Goal: Transaction & Acquisition: Purchase product/service

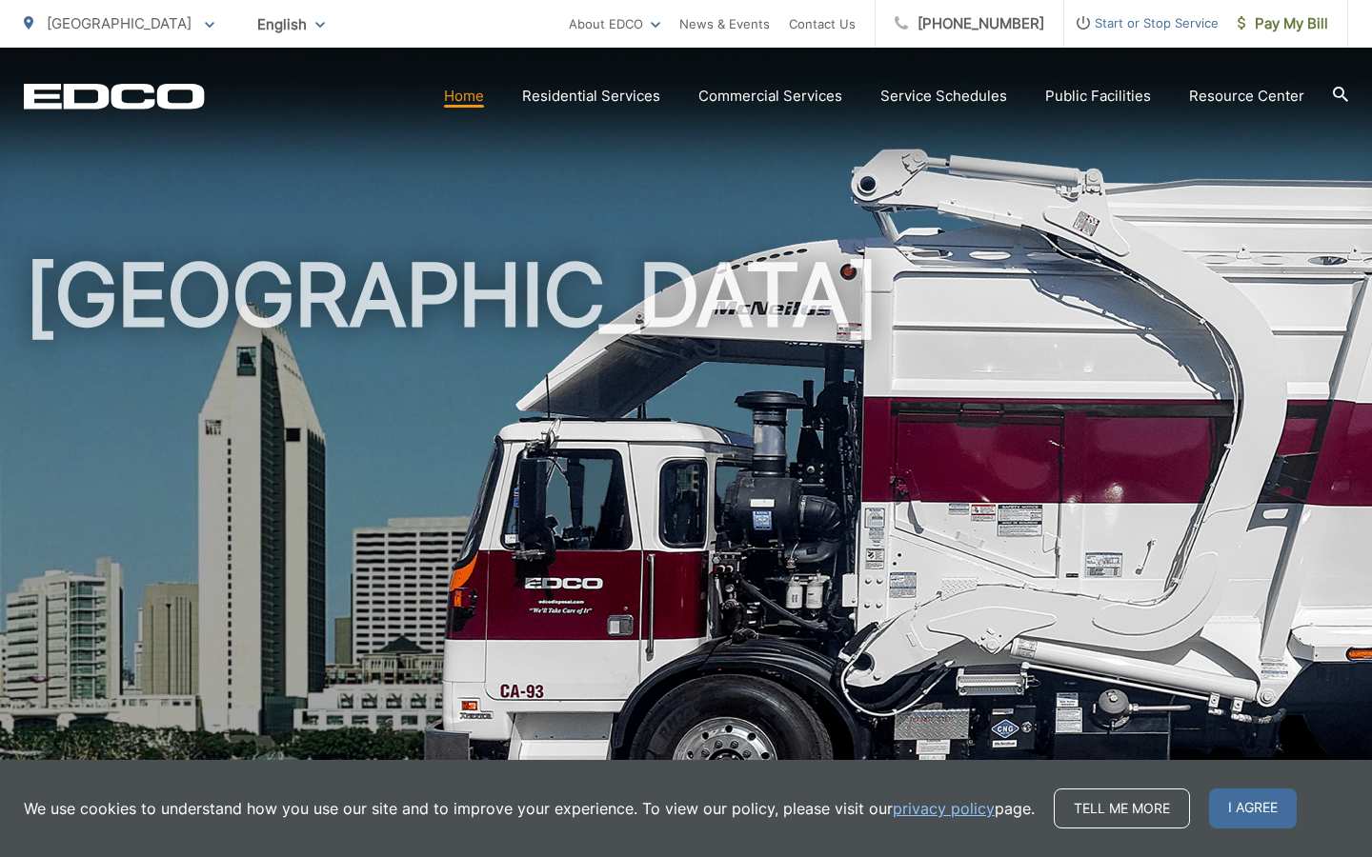
click at [435, 135] on div "[GEOGRAPHIC_DATA]" at bounding box center [686, 441] width 1324 height 786
click at [510, 133] on div "[GEOGRAPHIC_DATA]" at bounding box center [686, 441] width 1324 height 786
click at [464, 162] on div "[GEOGRAPHIC_DATA]" at bounding box center [686, 441] width 1324 height 786
click at [511, 190] on div "[GEOGRAPHIC_DATA]" at bounding box center [686, 441] width 1324 height 786
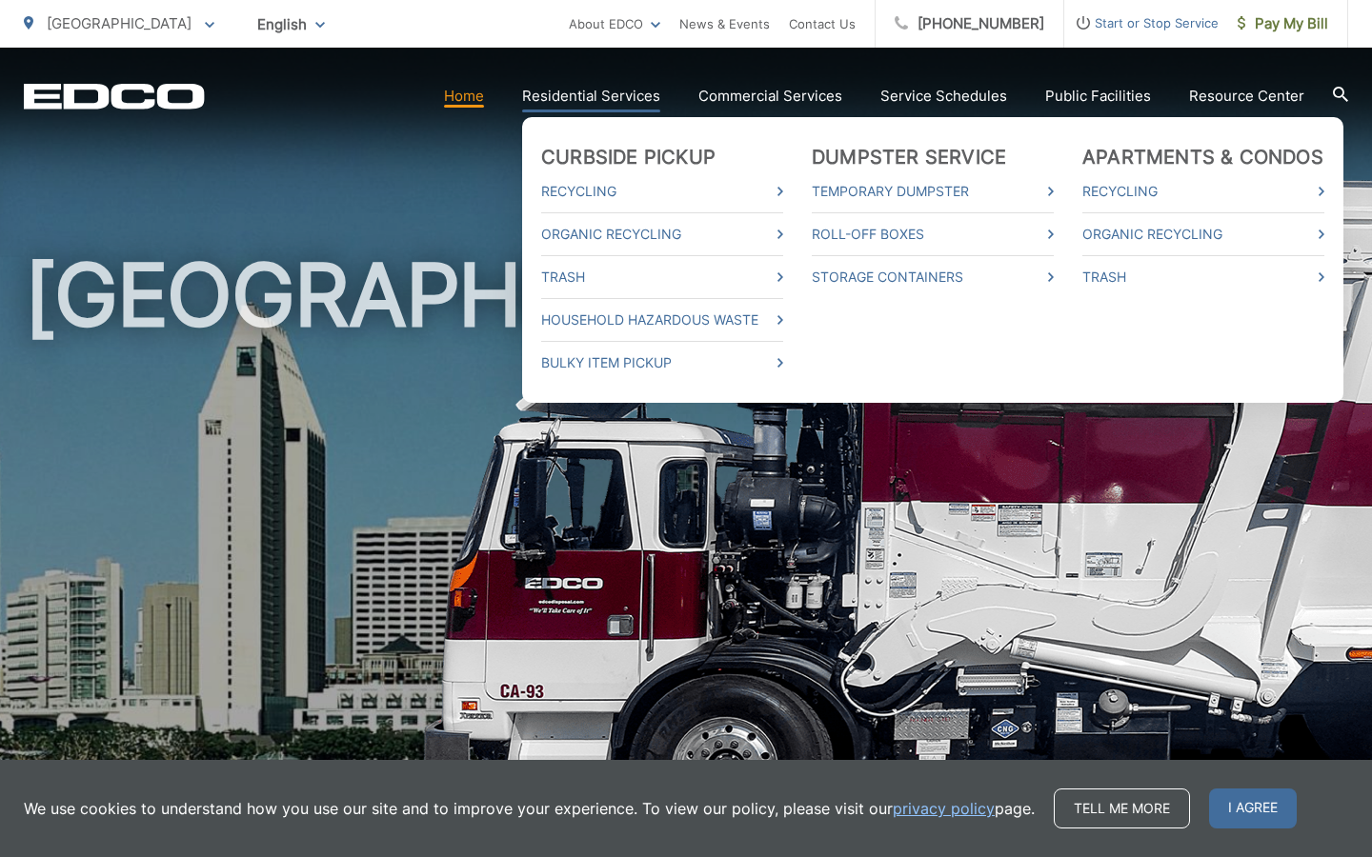
click at [591, 94] on link "Residential Services" at bounding box center [591, 96] width 138 height 23
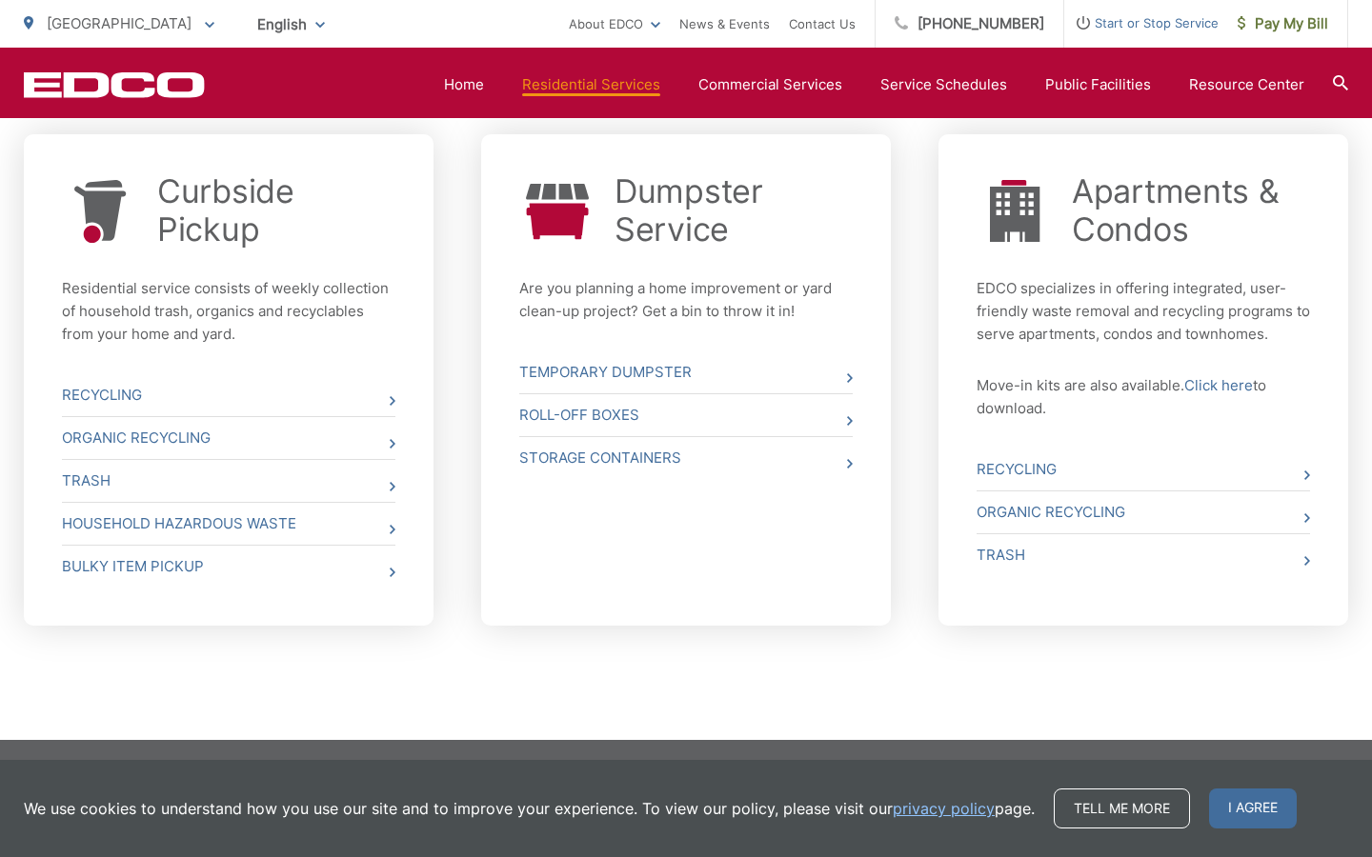
scroll to position [733, 0]
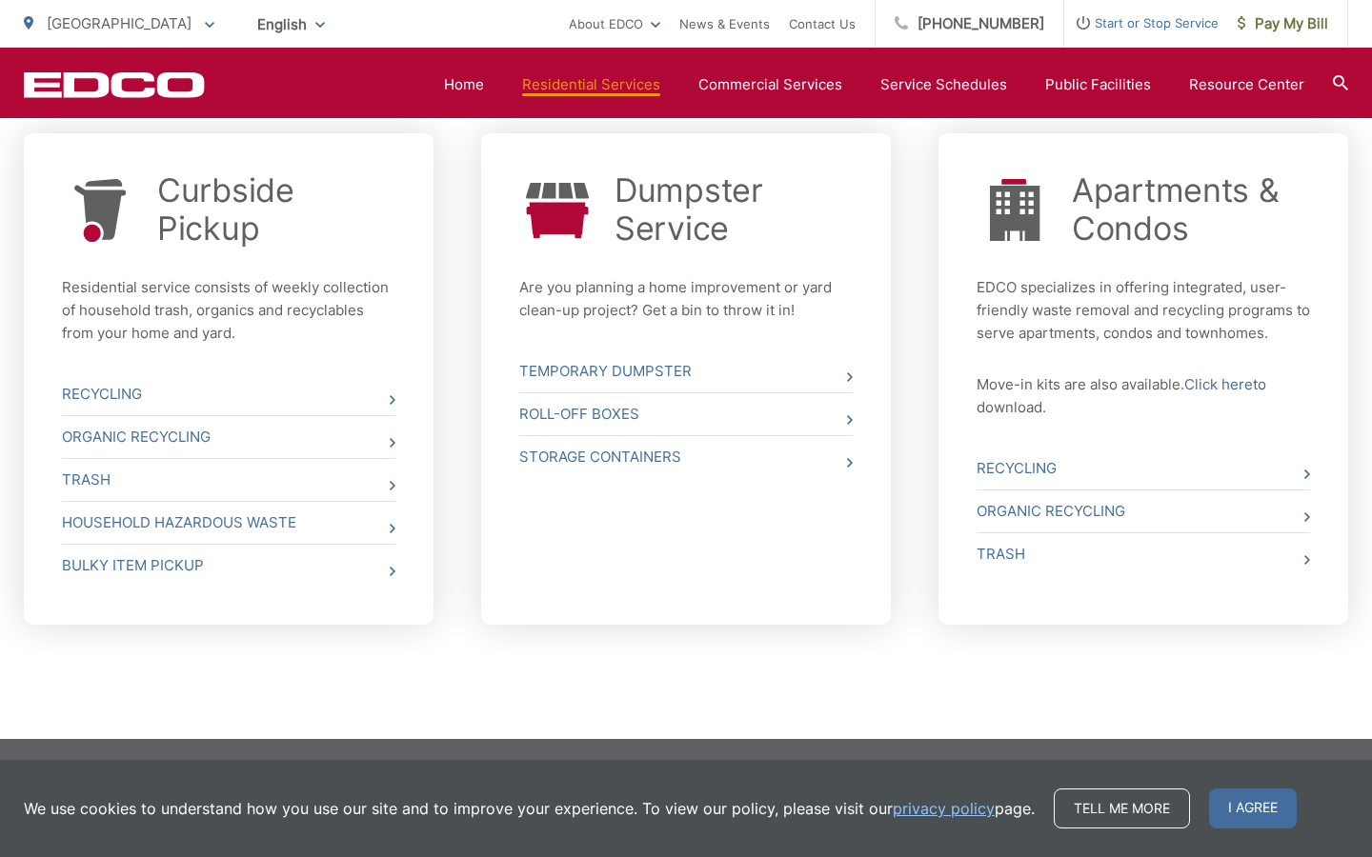
click at [945, 585] on div "Apartments & Condos EDCO specializes in offering integrated, user-friendly wast…" at bounding box center [1143, 378] width 410 height 491
click at [883, 616] on div "Dumpster Service Are you planning a home improvement or yard clean-up project? …" at bounding box center [686, 378] width 410 height 491
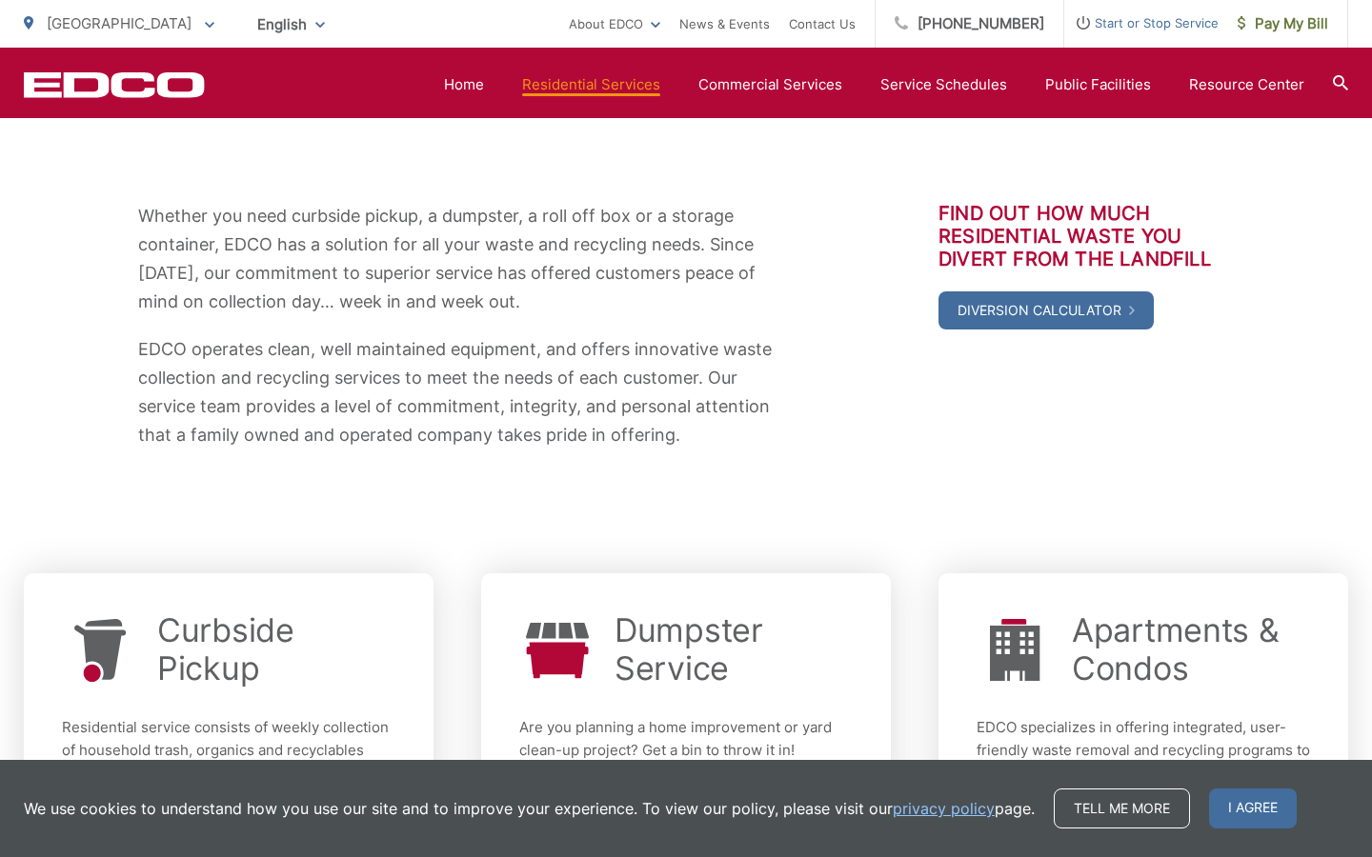
scroll to position [0, 0]
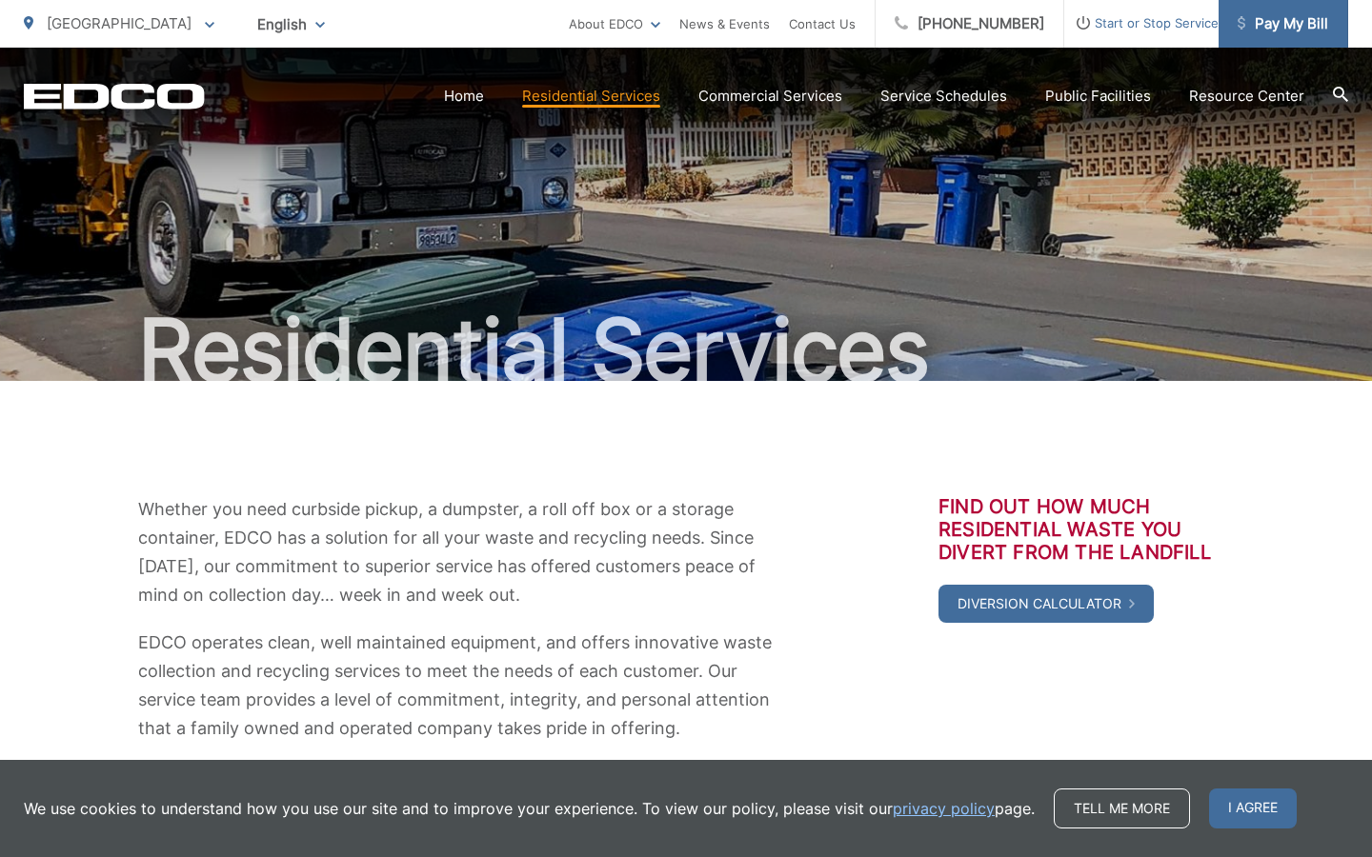
click at [1291, 32] on span "Pay My Bill" at bounding box center [1282, 23] width 90 height 23
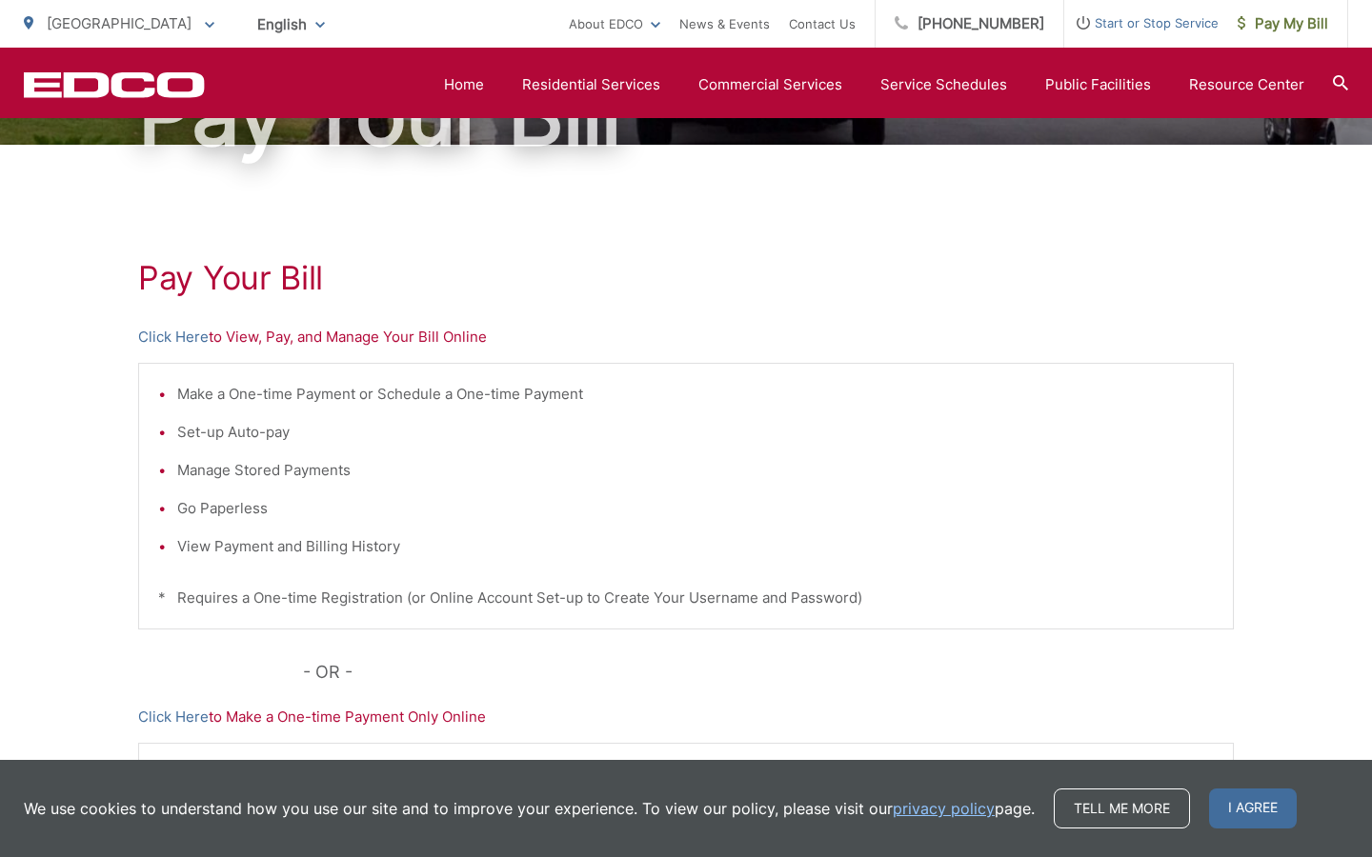
scroll to position [234, 0]
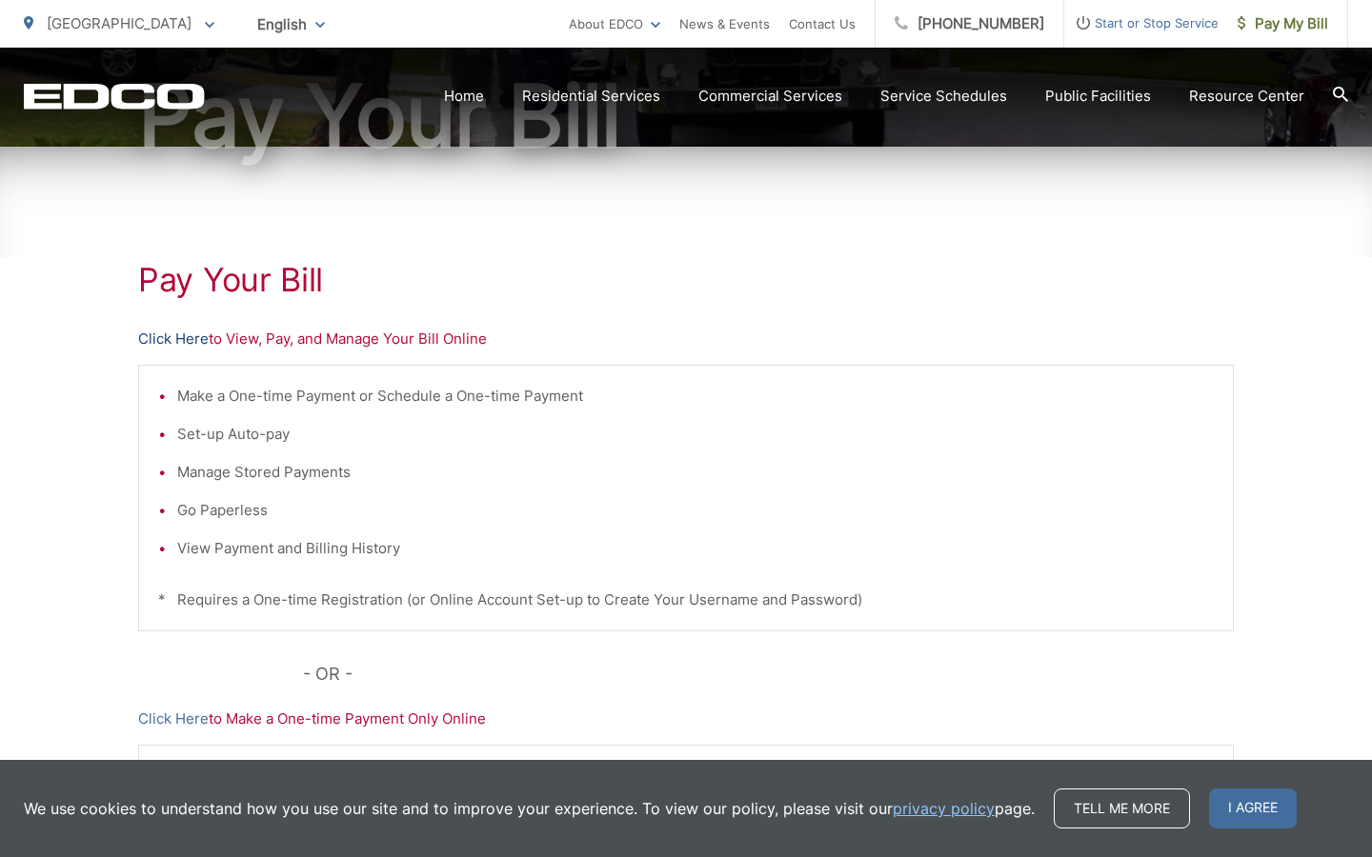
click at [188, 341] on link "Click Here" at bounding box center [173, 339] width 70 height 23
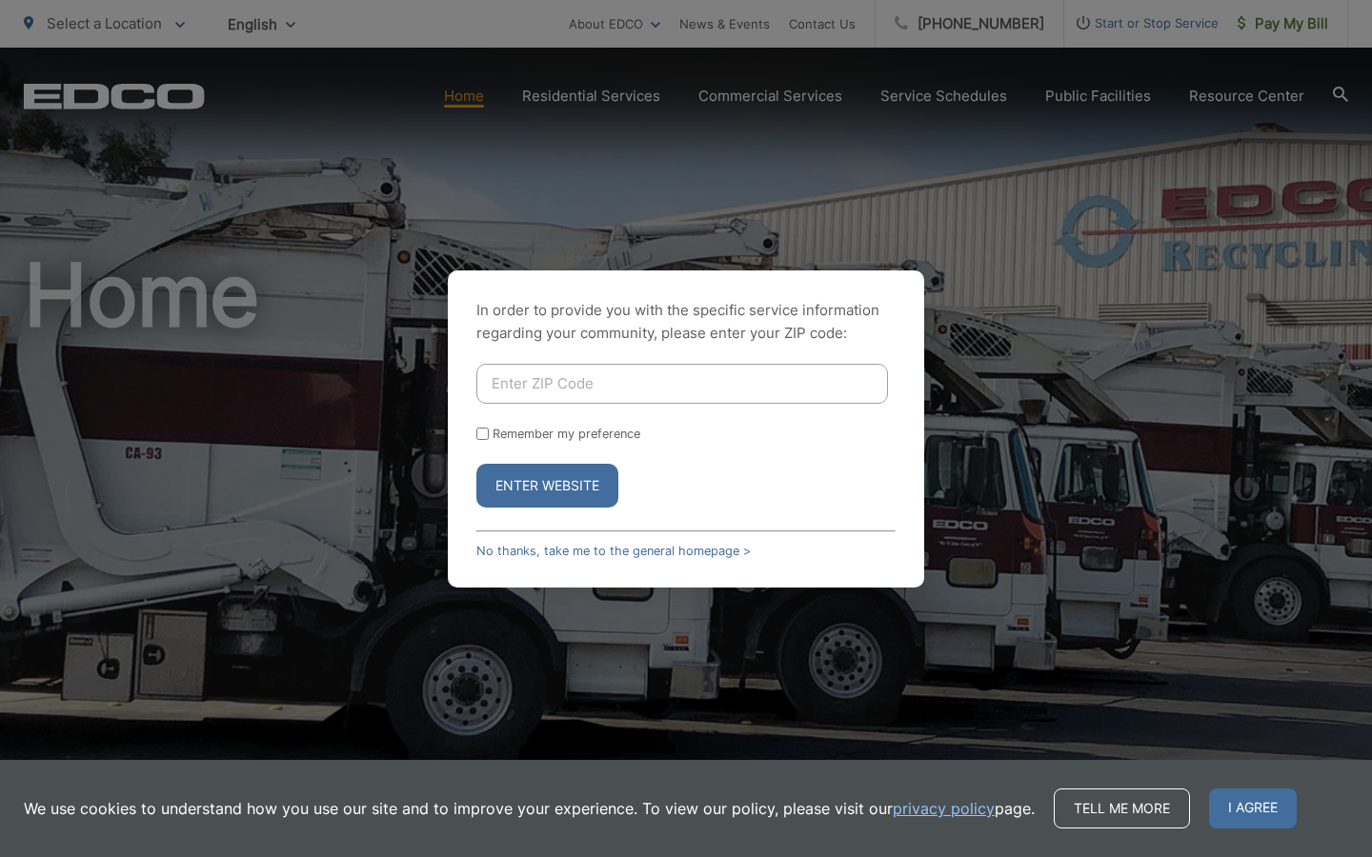
click at [760, 372] on input "Enter ZIP Code" at bounding box center [681, 384] width 411 height 40
click at [922, 170] on div "In order to provide you with the specific service information regarding your co…" at bounding box center [686, 428] width 1372 height 857
click at [567, 563] on div "In order to provide you with the specific service information regarding your co…" at bounding box center [686, 428] width 476 height 317
click at [578, 544] on link "No thanks, take me to the general homepage >" at bounding box center [613, 551] width 274 height 14
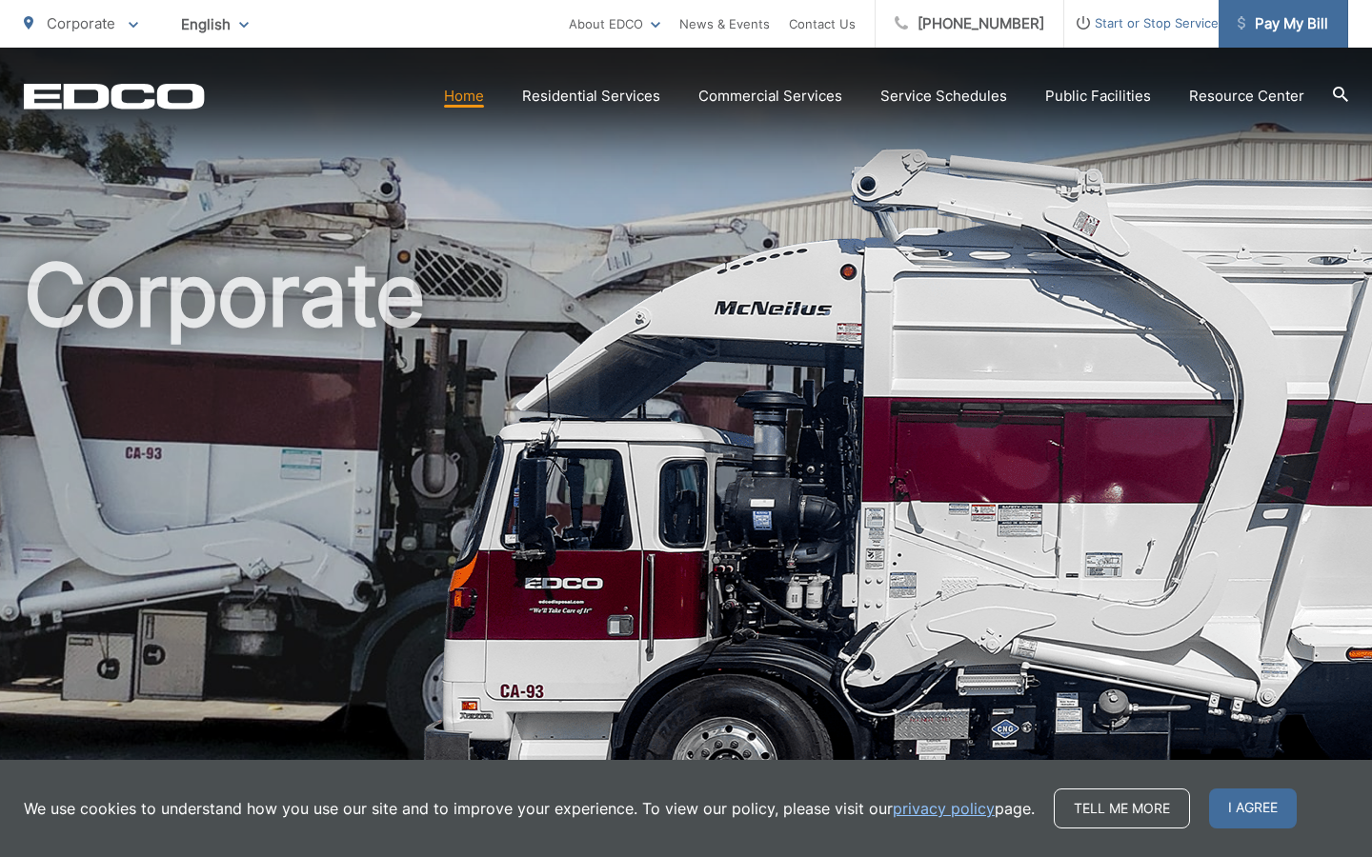
click at [1301, 29] on span "Pay My Bill" at bounding box center [1282, 23] width 90 height 23
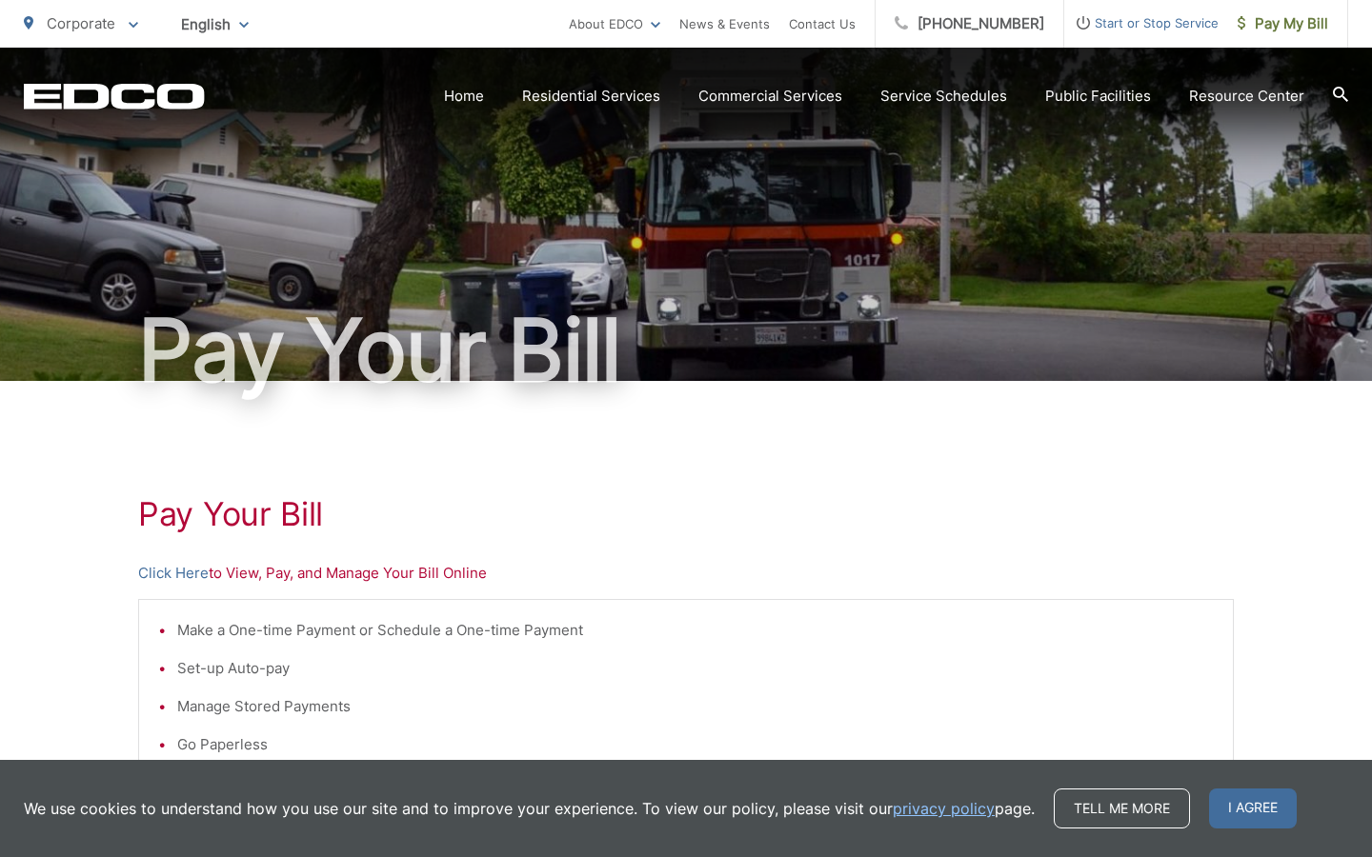
click at [173, 587] on div "Pay Your Bill Click Here to View, Pay, and Manage Your Bill Online Make a One-t…" at bounding box center [685, 808] width 1095 height 855
click at [186, 574] on link "Click Here" at bounding box center [173, 573] width 70 height 23
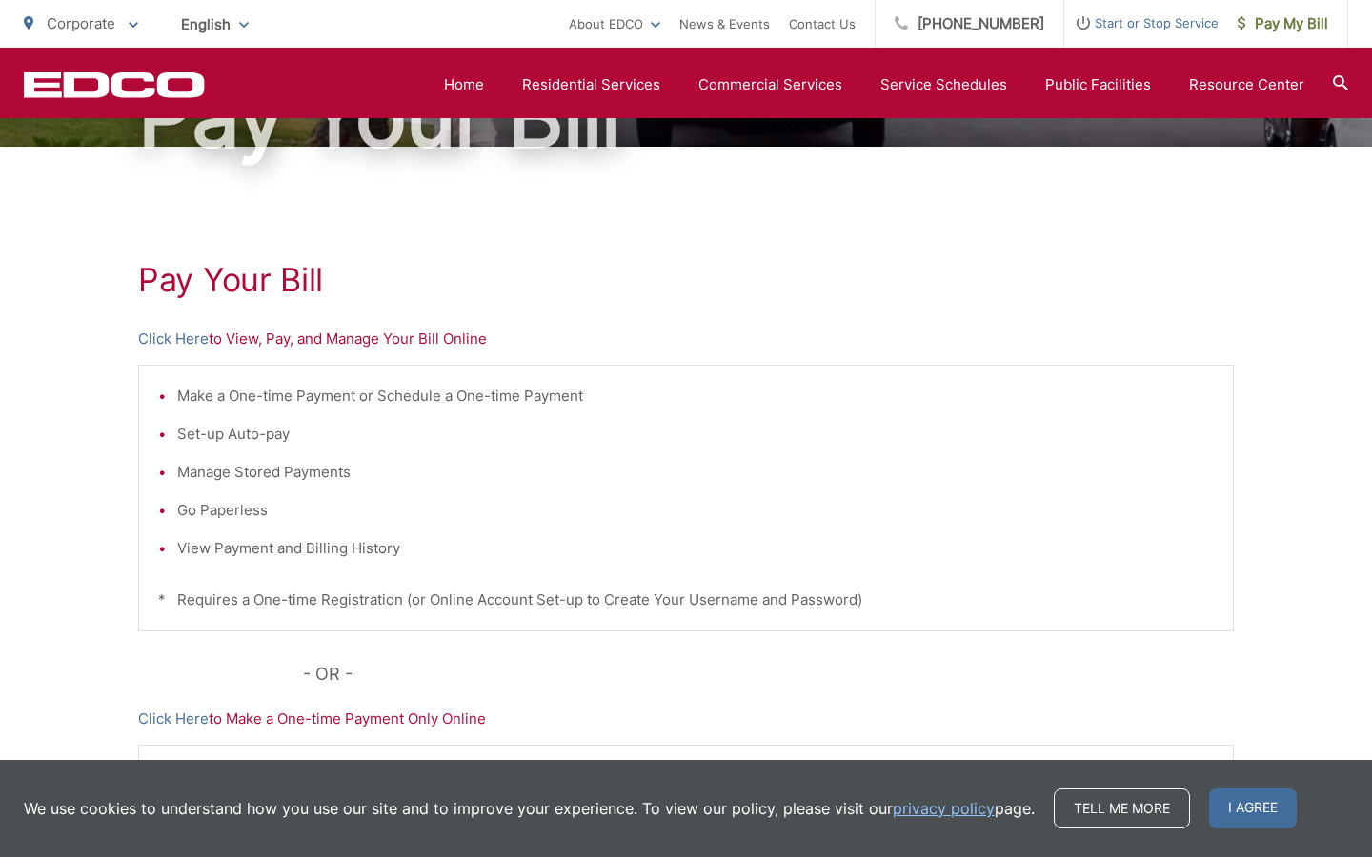
scroll to position [227, 0]
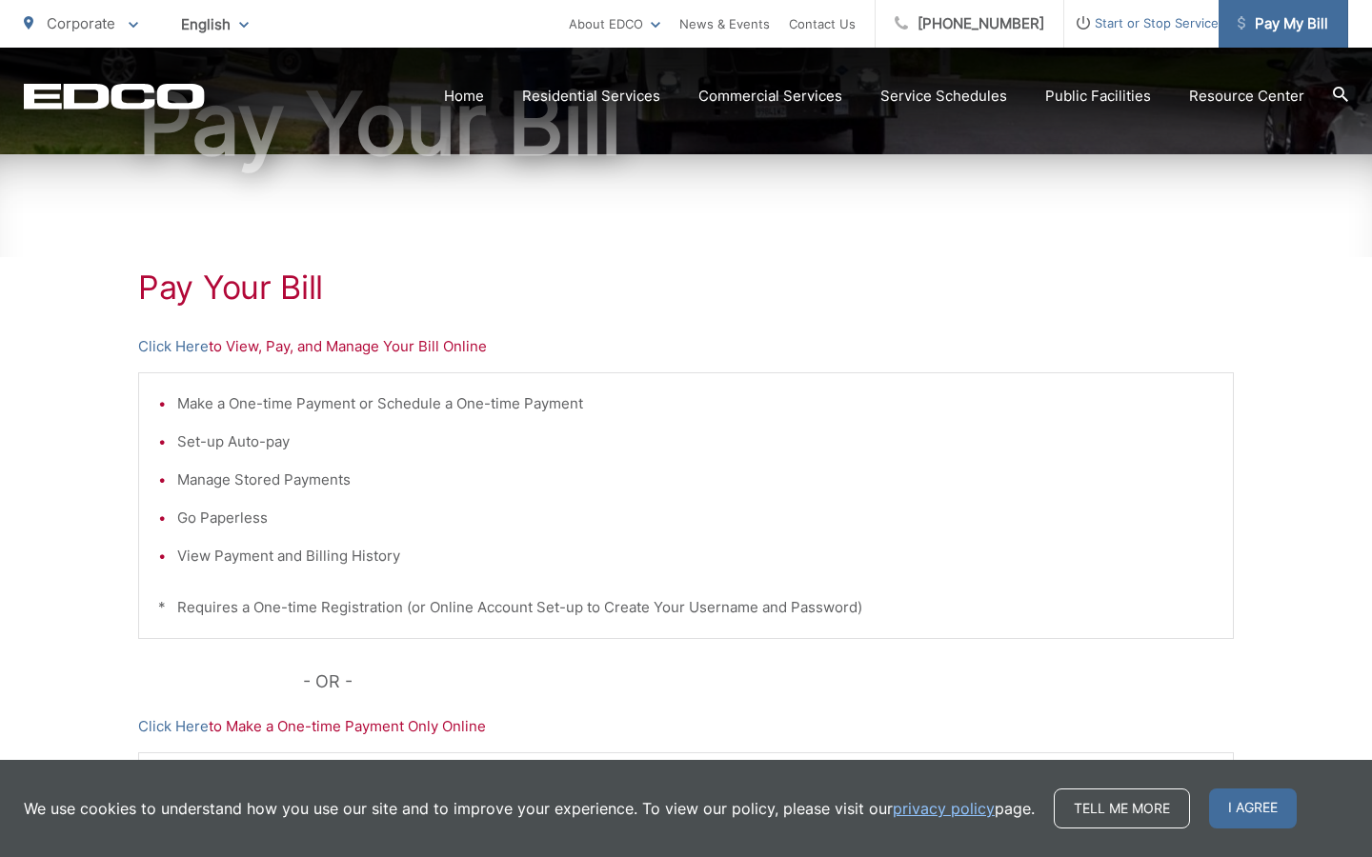
click at [1292, 33] on span "Pay My Bill" at bounding box center [1282, 23] width 90 height 23
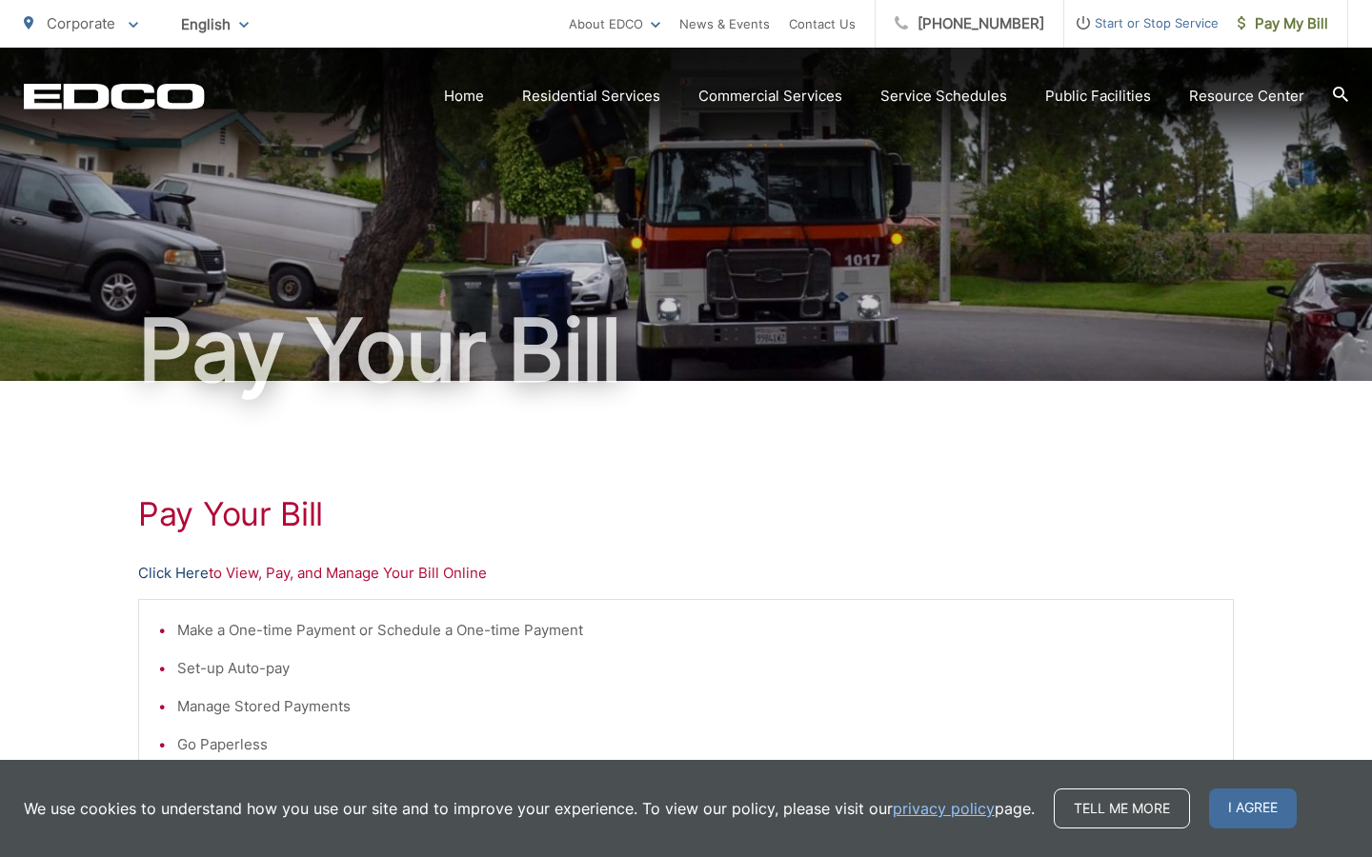
click at [169, 570] on link "Click Here" at bounding box center [173, 573] width 70 height 23
click at [672, 546] on div "Pay Your Bill Click Here to View, Pay, and Manage Your Bill Online Make a One-t…" at bounding box center [685, 808] width 1095 height 855
